Goal: Information Seeking & Learning: Find specific fact

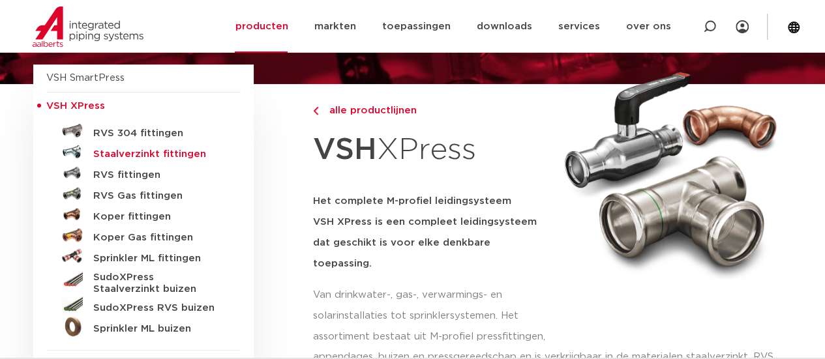
scroll to position [130, 0]
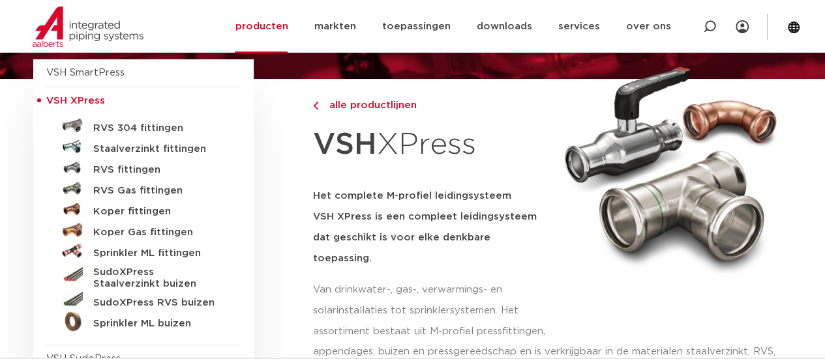
click at [113, 121] on link "RVS 304 fittingen" at bounding box center [143, 125] width 194 height 21
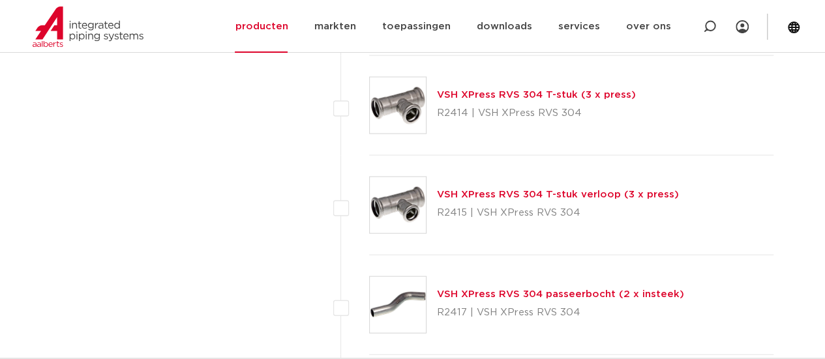
scroll to position [1305, 0]
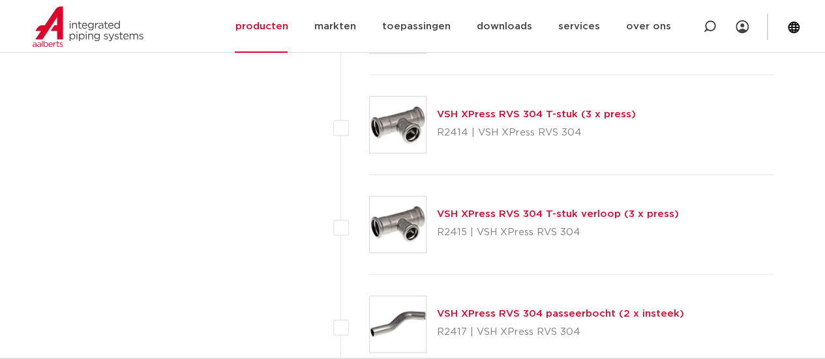
click at [495, 110] on link "VSH XPress RVS 304 T-stuk (3 x press)" at bounding box center [536, 115] width 199 height 10
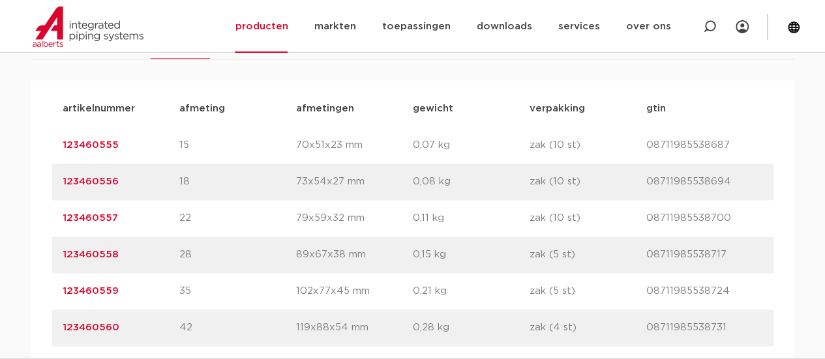
scroll to position [913, 0]
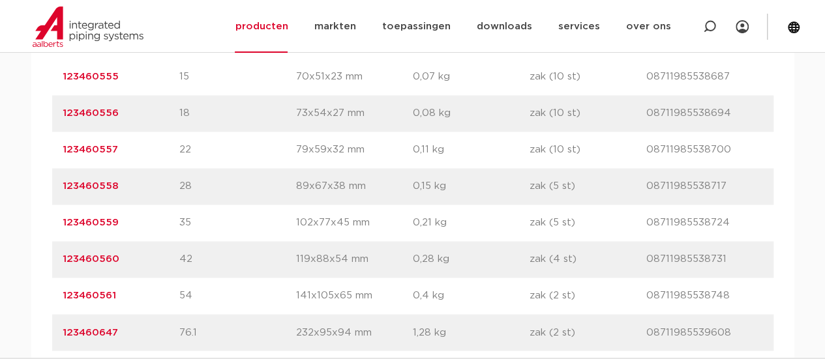
click at [133, 65] on div "artikelnummer 123460555 afmeting 15 afmetingen 70x51x23 mm gewicht 0,07 kg verp…" at bounding box center [413, 77] width 722 height 37
drag, startPoint x: 134, startPoint y: 72, endPoint x: 33, endPoint y: 75, distance: 101.8
click at [33, 75] on div "artikelnummer afmeting afmetingen gewicht verpakking gtin artikelnummer 1234605…" at bounding box center [412, 223] width 763 height 423
copy link "123460555"
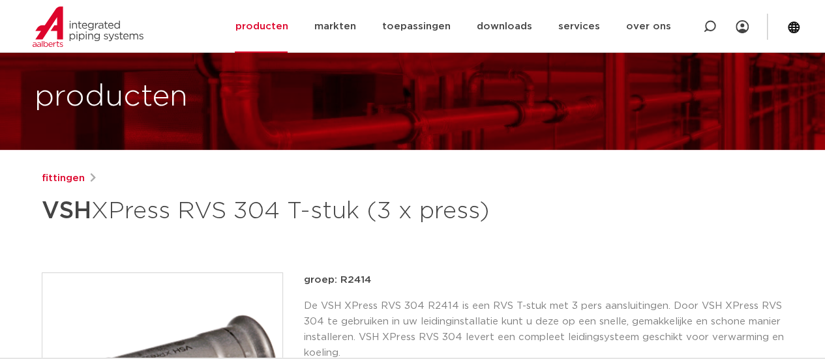
scroll to position [0, 0]
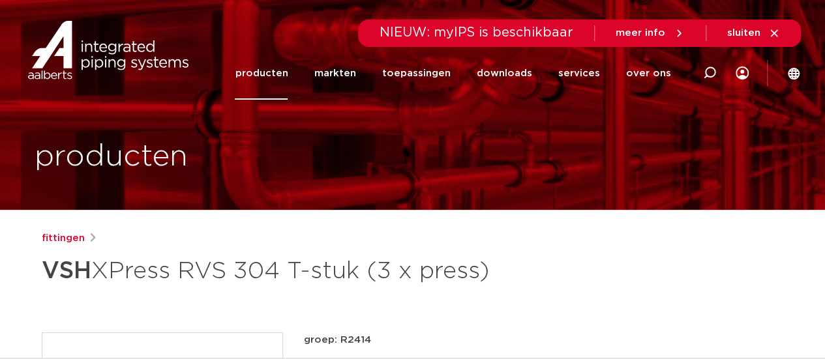
click at [125, 59] on img at bounding box center [108, 50] width 167 height 59
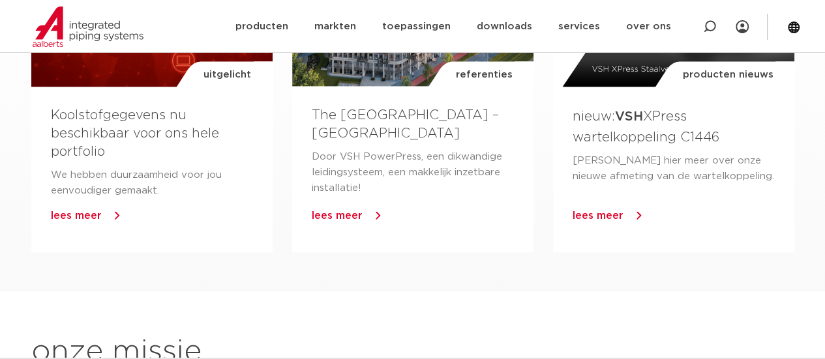
scroll to position [1174, 0]
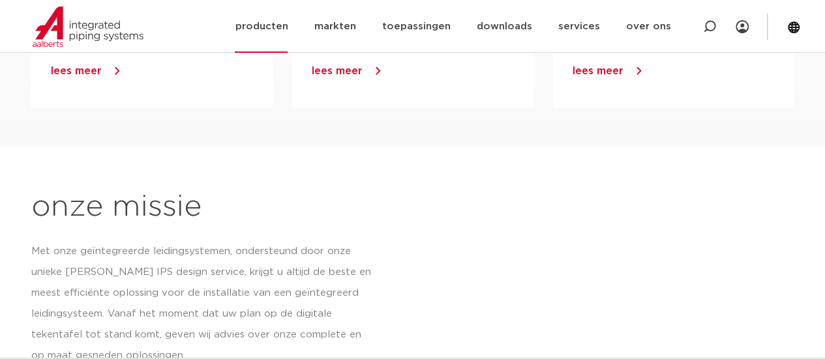
click at [281, 18] on link "producten" at bounding box center [261, 26] width 53 height 53
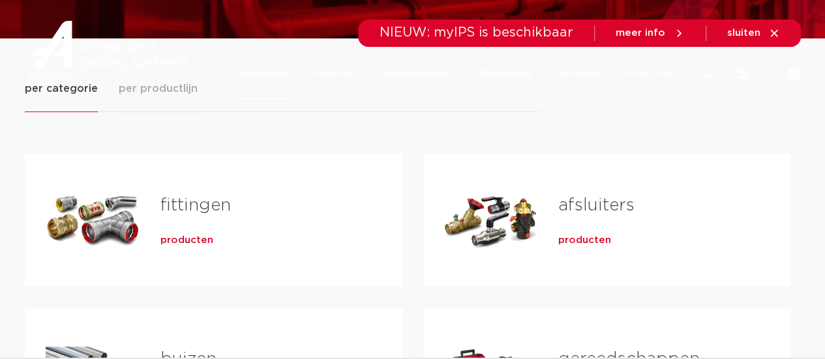
scroll to position [261, 0]
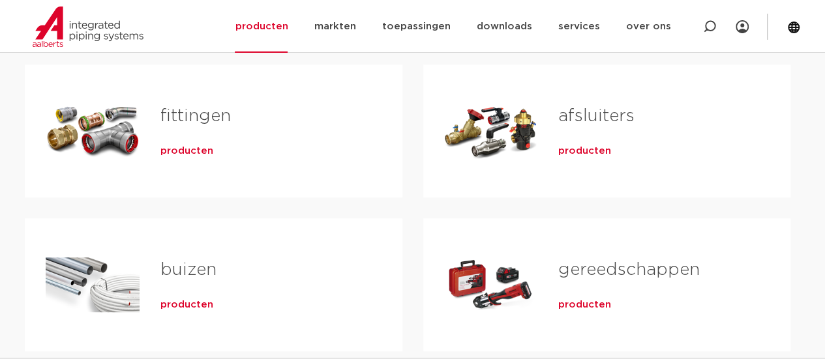
click at [180, 157] on div "producten" at bounding box center [260, 149] width 200 height 18
click at [181, 148] on span "producten" at bounding box center [186, 151] width 53 height 13
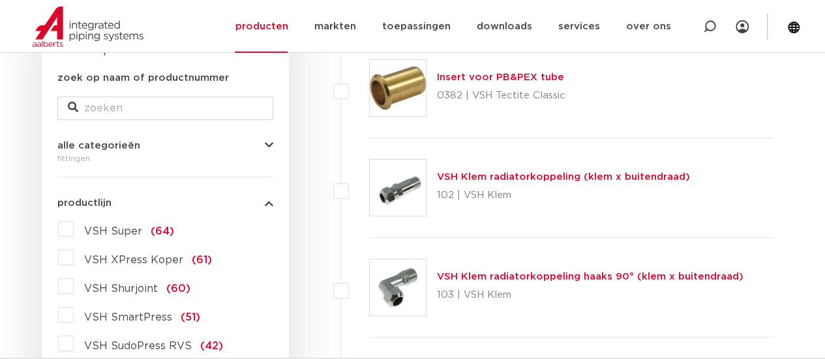
scroll to position [326, 0]
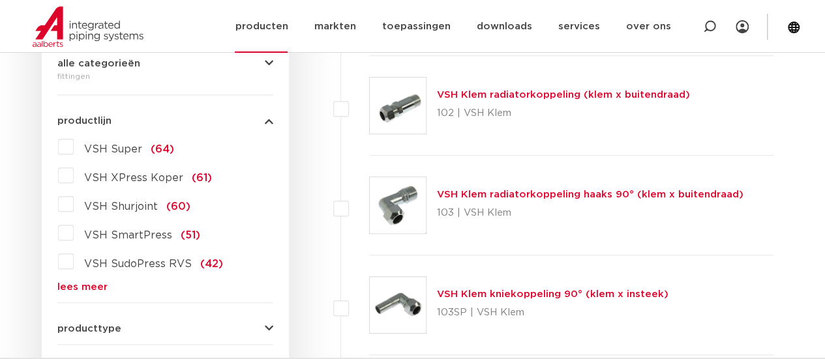
click at [85, 12] on img at bounding box center [88, 27] width 111 height 40
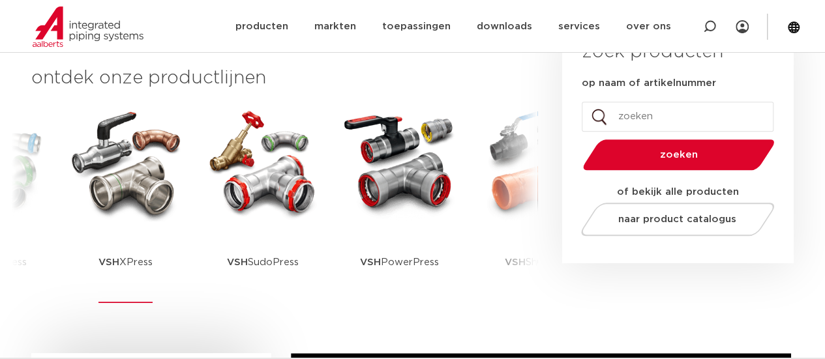
click at [138, 221] on img at bounding box center [125, 162] width 117 height 117
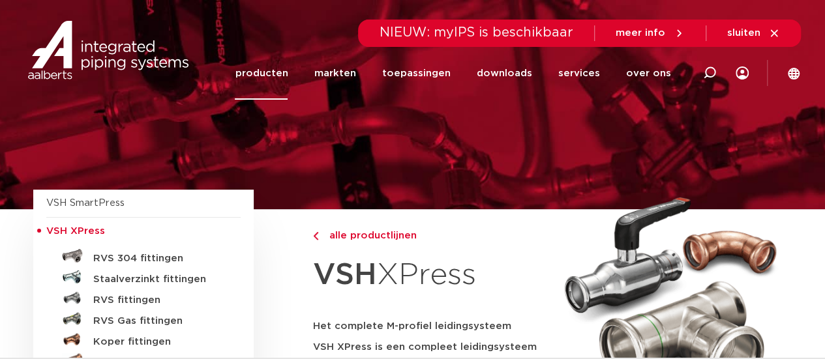
scroll to position [65, 0]
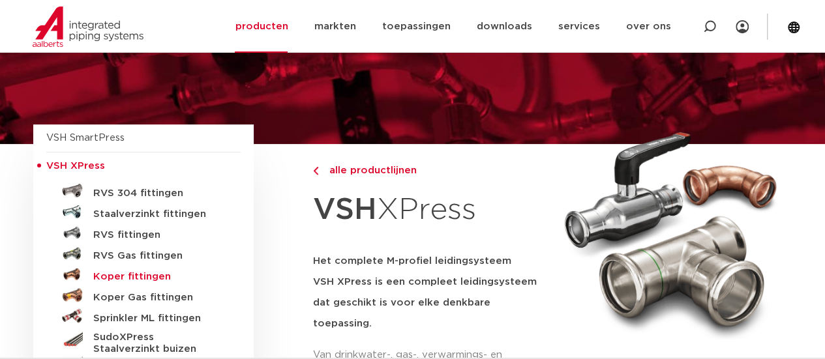
click at [141, 275] on h5 "Koper fittingen" at bounding box center [157, 277] width 129 height 12
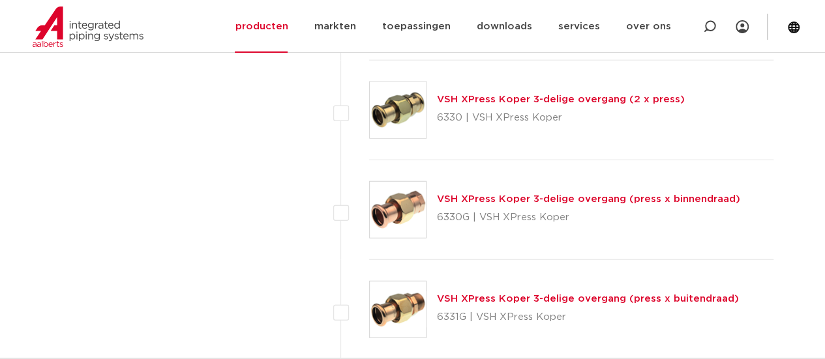
scroll to position [1631, 0]
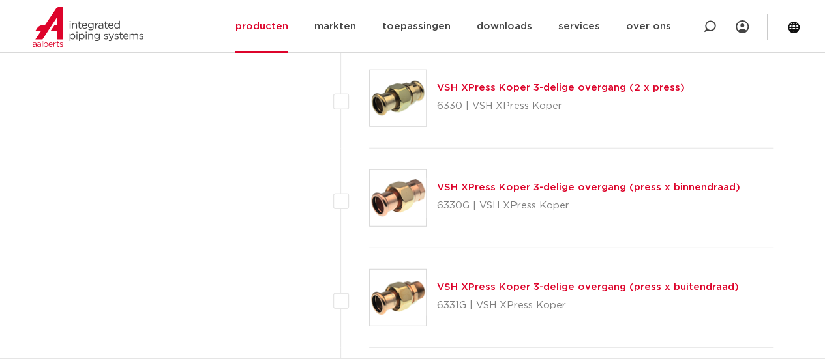
click at [473, 184] on link "VSH XPress Koper 3-delige overgang (press x binnendraad)" at bounding box center [588, 188] width 303 height 10
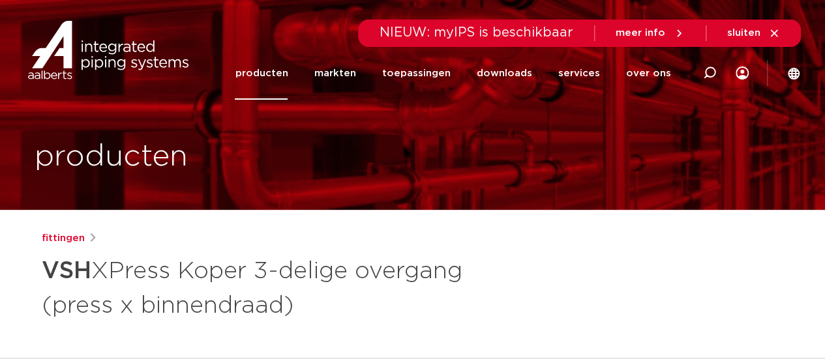
scroll to position [65, 0]
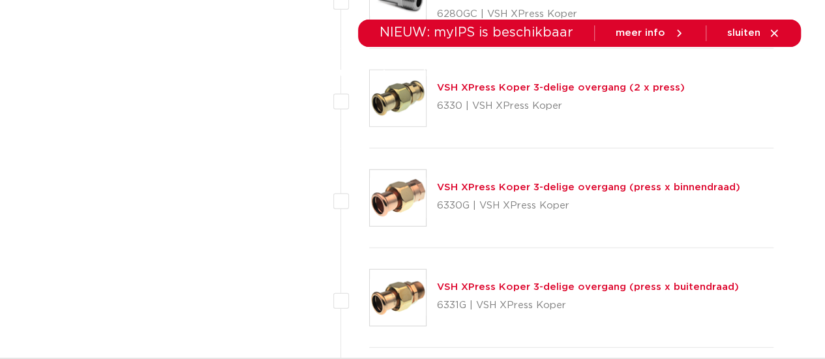
click at [535, 286] on link "VSH XPress Koper 3-delige overgang (press x buitendraad)" at bounding box center [588, 287] width 302 height 10
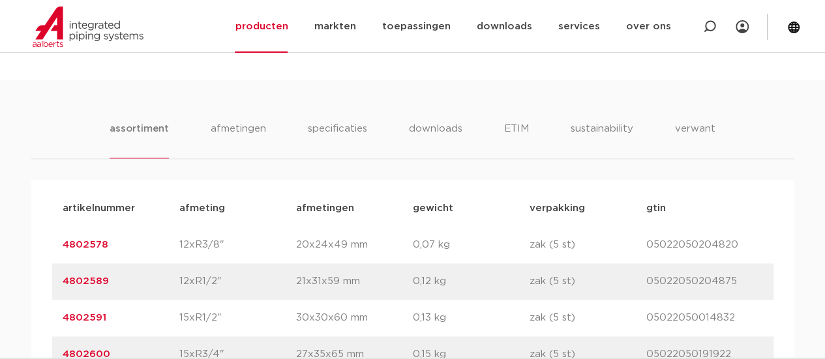
scroll to position [848, 0]
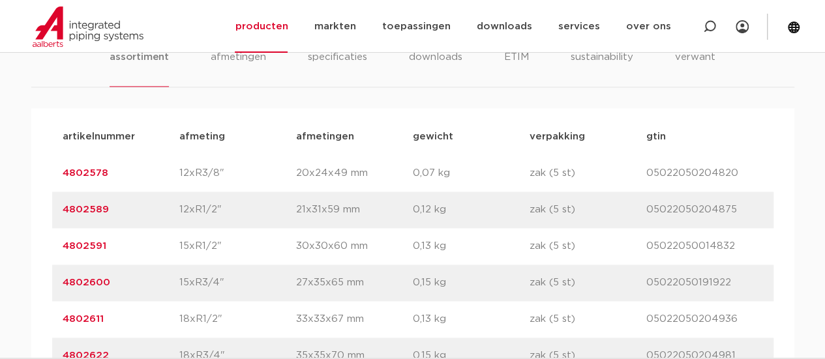
drag, startPoint x: 95, startPoint y: 284, endPoint x: 30, endPoint y: 284, distance: 64.6
click at [30, 284] on div "assortiment afmetingen specificaties downloads ETIM sustainability verwant asso…" at bounding box center [412, 342] width 825 height 669
copy link "4802600"
click at [611, 279] on p "zak (5 st)" at bounding box center [588, 283] width 117 height 16
drag, startPoint x: 648, startPoint y: 285, endPoint x: 769, endPoint y: 289, distance: 121.4
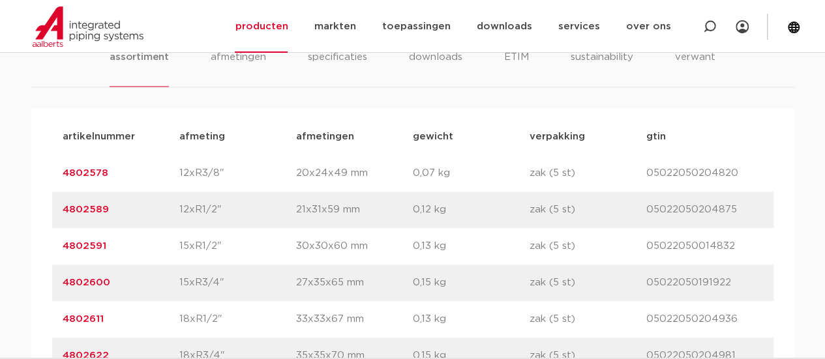
click at [769, 289] on div "artikelnummer 4802600 afmeting 15xR3/4" afmetingen 27x35x65 mm gewicht 0,15 kg …" at bounding box center [413, 283] width 722 height 37
copy p "05022050191922"
click at [147, 272] on div "artikelnummer 4802600 afmeting 15xR3/4" afmetingen 27x35x65 mm gewicht 0,15 kg …" at bounding box center [413, 283] width 722 height 37
drag, startPoint x: 136, startPoint y: 282, endPoint x: 53, endPoint y: 283, distance: 82.2
click at [53, 284] on div "artikelnummer 4802600 afmeting 15xR3/4" afmetingen 27x35x65 mm gewicht 0,15 kg …" at bounding box center [413, 283] width 722 height 37
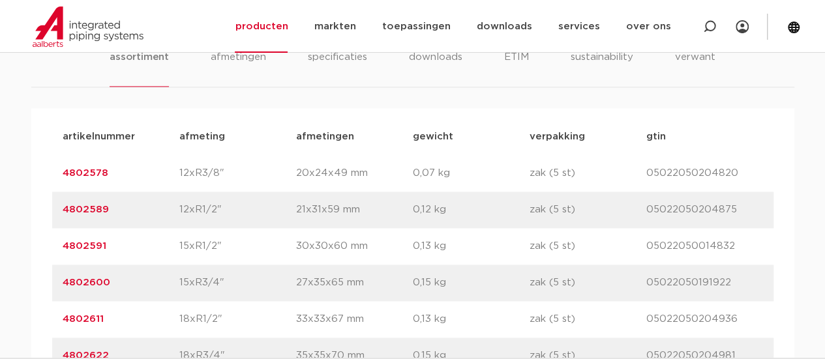
click at [91, 279] on link "4802600" at bounding box center [87, 283] width 48 height 10
drag, startPoint x: 117, startPoint y: 293, endPoint x: 127, endPoint y: 284, distance: 13.4
click at [117, 292] on div "artikelnummer 4802600 afmeting 15xR3/4" afmetingen 27x35x65 mm gewicht 0,15 kg …" at bounding box center [413, 283] width 722 height 37
click at [128, 283] on p "4802600" at bounding box center [121, 283] width 117 height 16
copy link "4802600"
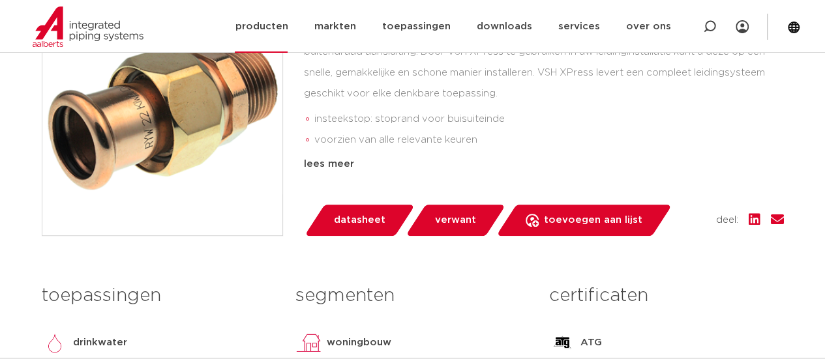
scroll to position [196, 0]
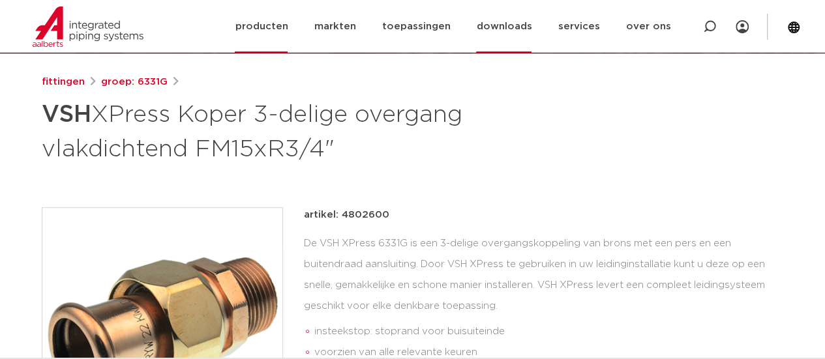
scroll to position [65, 0]
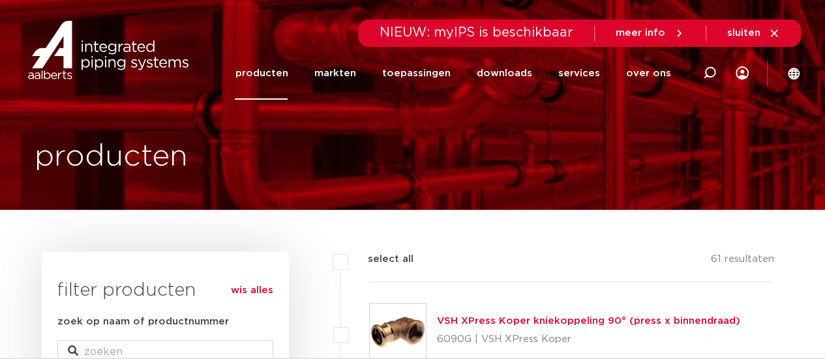
click at [256, 72] on link "producten" at bounding box center [261, 73] width 53 height 53
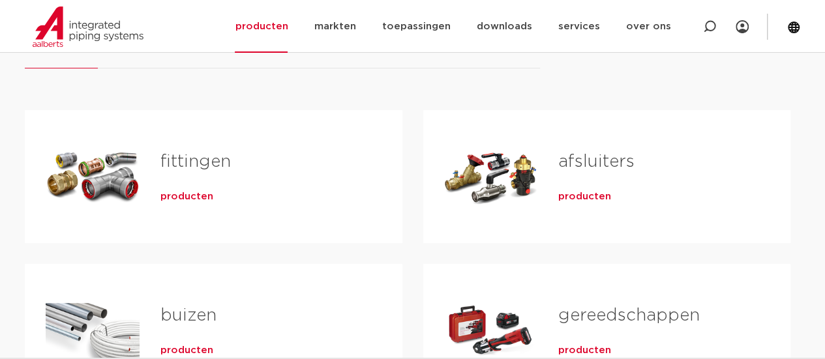
scroll to position [196, 0]
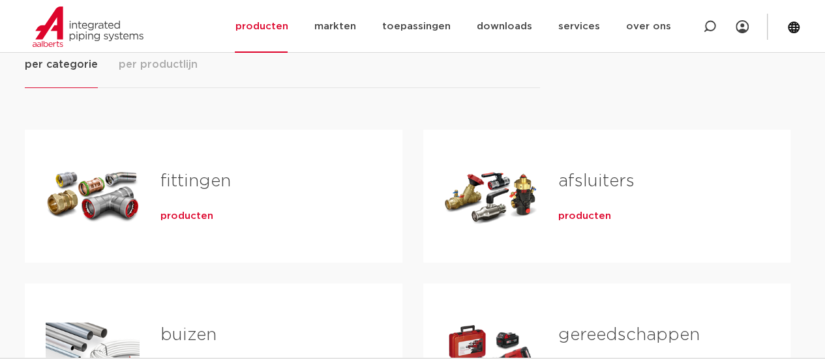
click at [86, 194] on div "Tabs. Open items met enter of spatie, sluit af met escape en navigeer met de pi…" at bounding box center [93, 196] width 94 height 91
click at [177, 212] on span "producten" at bounding box center [186, 216] width 53 height 13
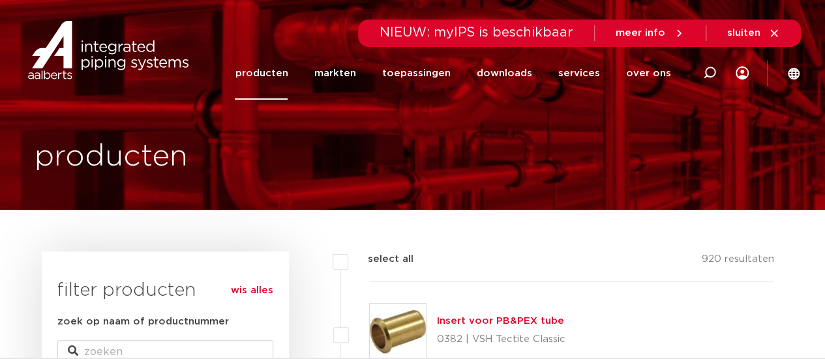
click at [112, 63] on img at bounding box center [108, 50] width 167 height 59
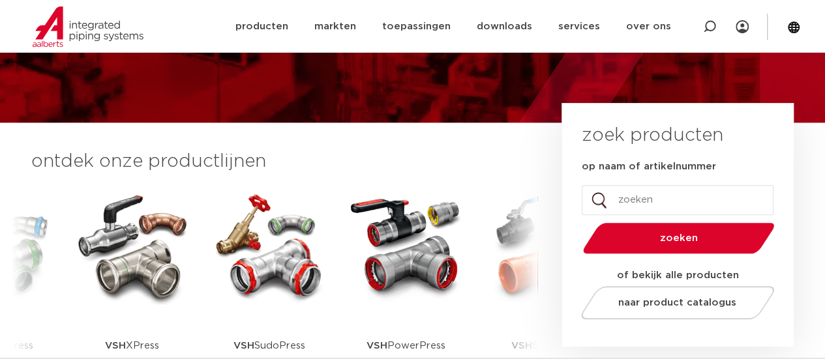
scroll to position [326, 0]
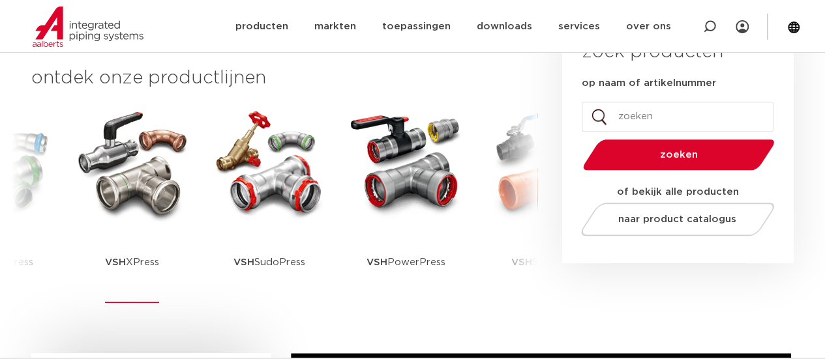
click at [135, 186] on img at bounding box center [132, 162] width 117 height 117
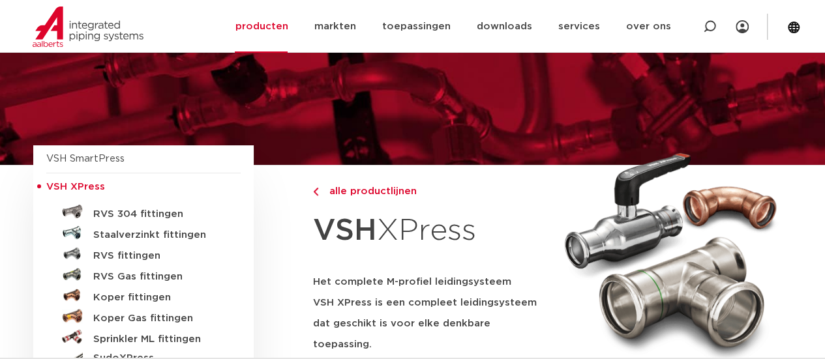
scroll to position [65, 0]
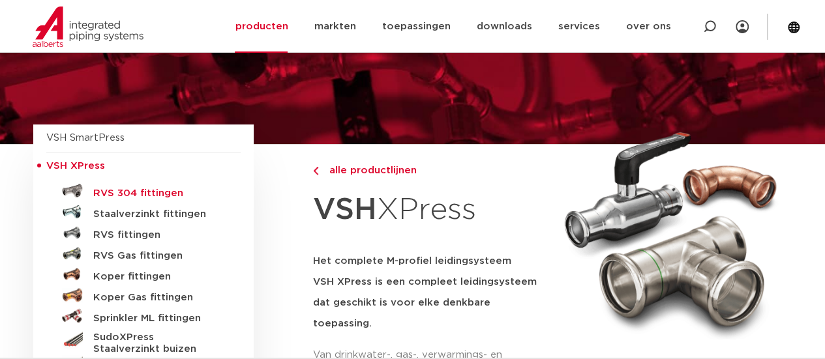
click at [125, 194] on h5 "RVS 304 fittingen" at bounding box center [157, 194] width 129 height 12
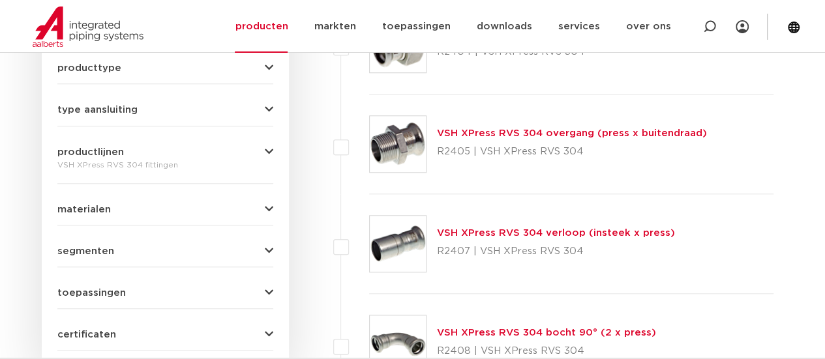
scroll to position [783, 0]
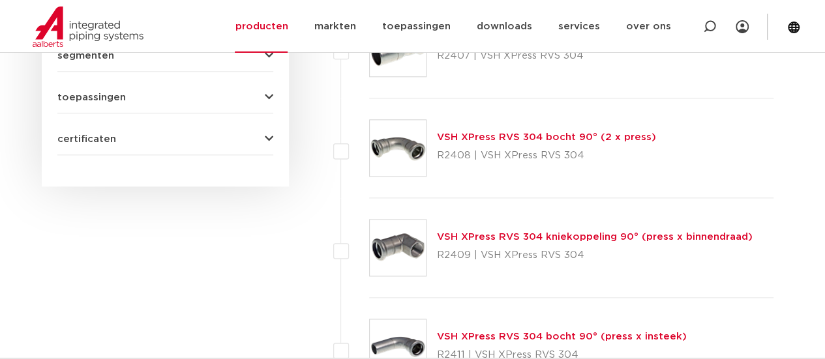
click at [455, 132] on link "VSH XPress RVS 304 bocht 90° (2 x press)" at bounding box center [546, 137] width 219 height 10
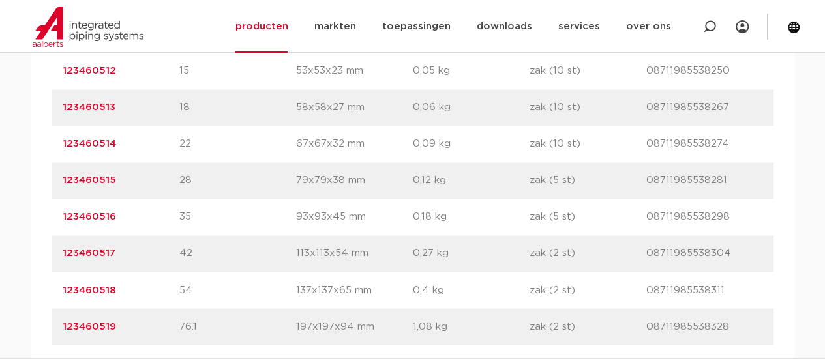
scroll to position [913, 0]
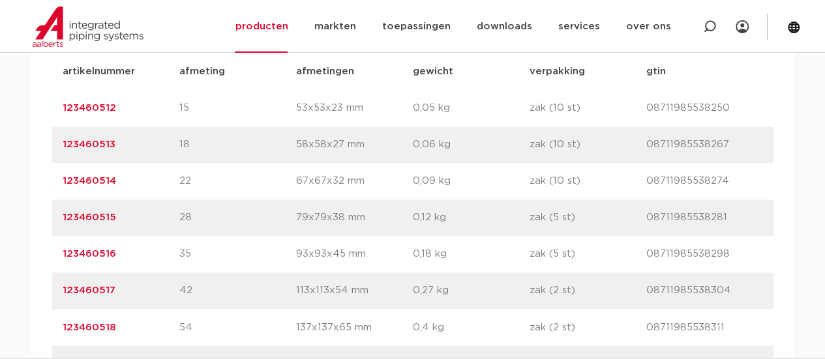
drag, startPoint x: 123, startPoint y: 106, endPoint x: 22, endPoint y: 107, distance: 101.1
click at [22, 107] on div "assortiment afmetingen specificaties downloads ETIM sustainability assortiment …" at bounding box center [412, 204] width 825 height 523
copy link "123460512"
